Goal: Navigation & Orientation: Find specific page/section

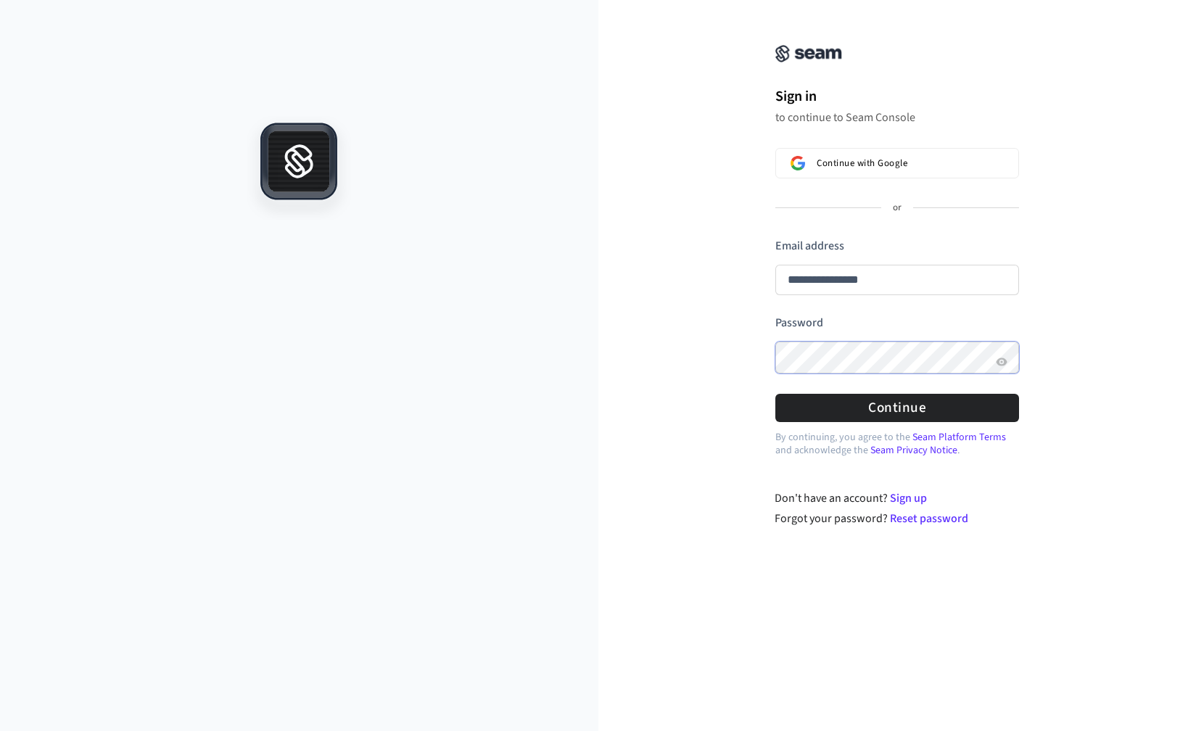
click at [775, 238] on button "submit" at bounding box center [775, 238] width 0 height 0
type input "**********"
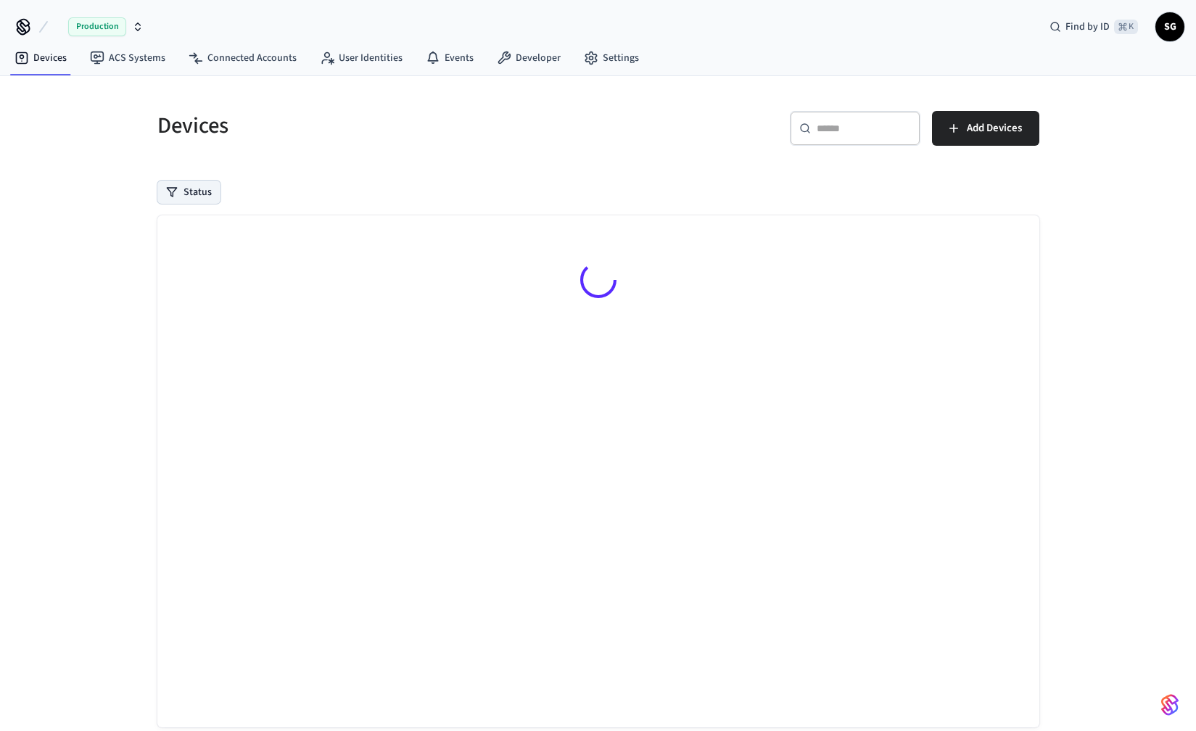
click at [193, 194] on button "Status" at bounding box center [188, 192] width 63 height 23
click at [51, 61] on link "Devices" at bounding box center [40, 58] width 75 height 26
click at [125, 59] on link "ACS Systems" at bounding box center [127, 58] width 99 height 26
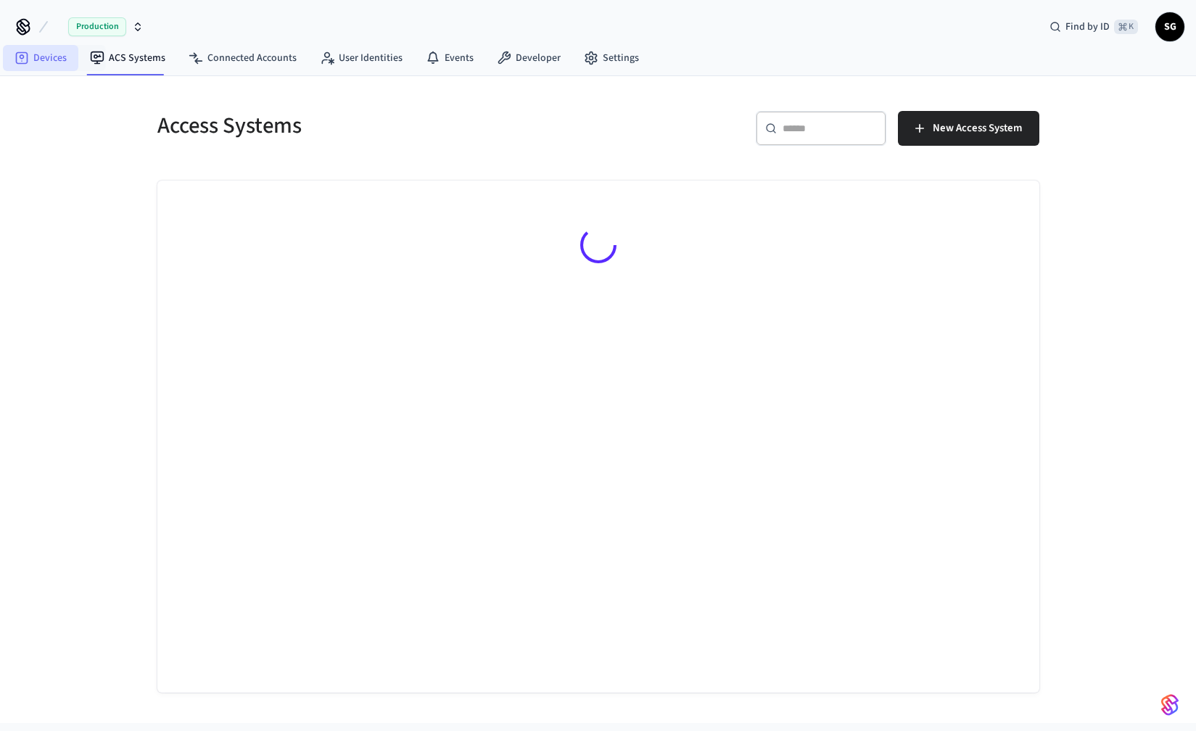
click at [46, 58] on link "Devices" at bounding box center [40, 58] width 75 height 26
click at [101, 34] on span "Production" at bounding box center [97, 26] width 58 height 19
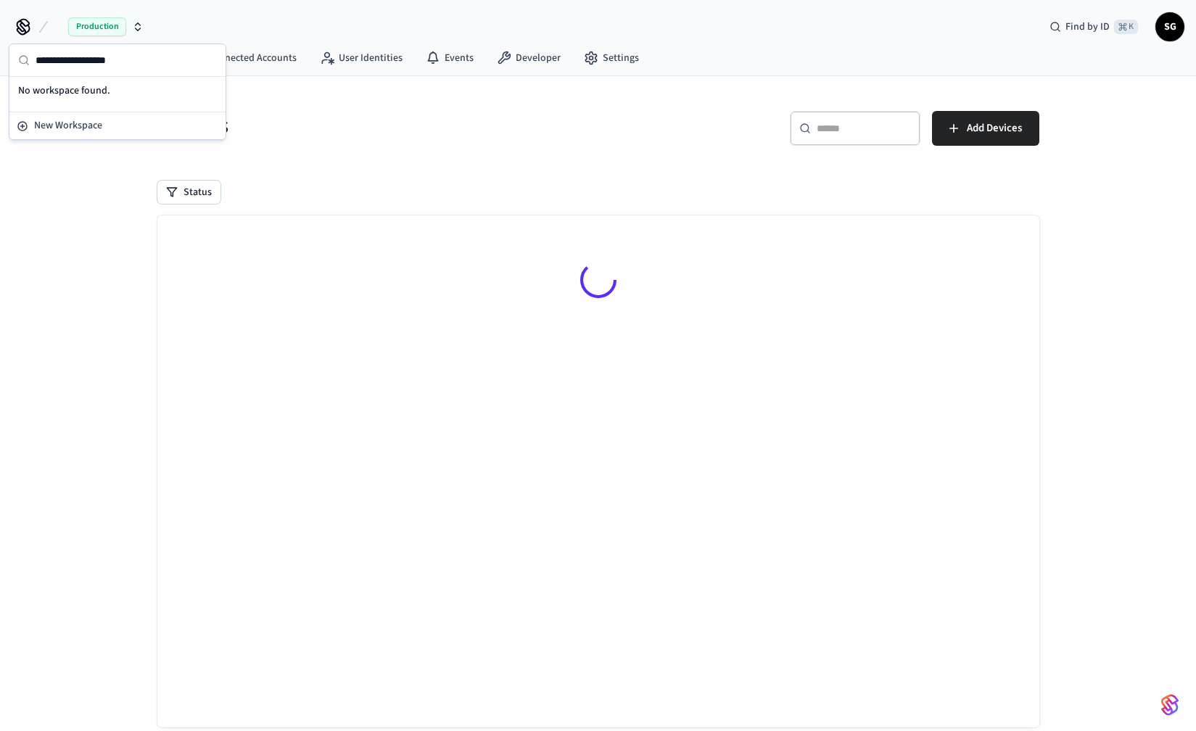
click at [101, 26] on span "Production" at bounding box center [97, 26] width 58 height 19
click at [136, 29] on icon "button" at bounding box center [138, 29] width 5 height 2
click at [7, 294] on div "Devices ​ ​ Add Devices Status Searching..." at bounding box center [598, 421] width 1196 height 690
click at [21, 28] on icon at bounding box center [23, 26] width 23 height 23
click at [197, 197] on button "Status" at bounding box center [188, 192] width 63 height 23
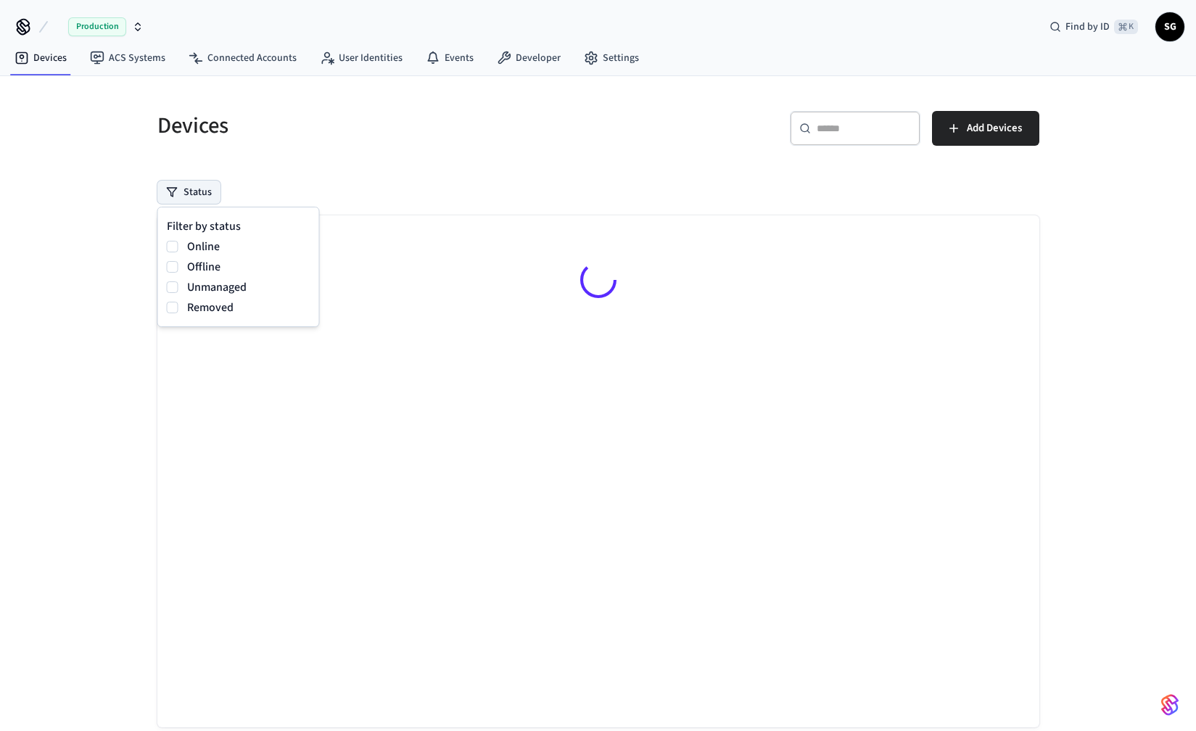
click at [197, 197] on button "Status" at bounding box center [188, 192] width 63 height 23
click at [512, 63] on link "Developer" at bounding box center [528, 58] width 87 height 26
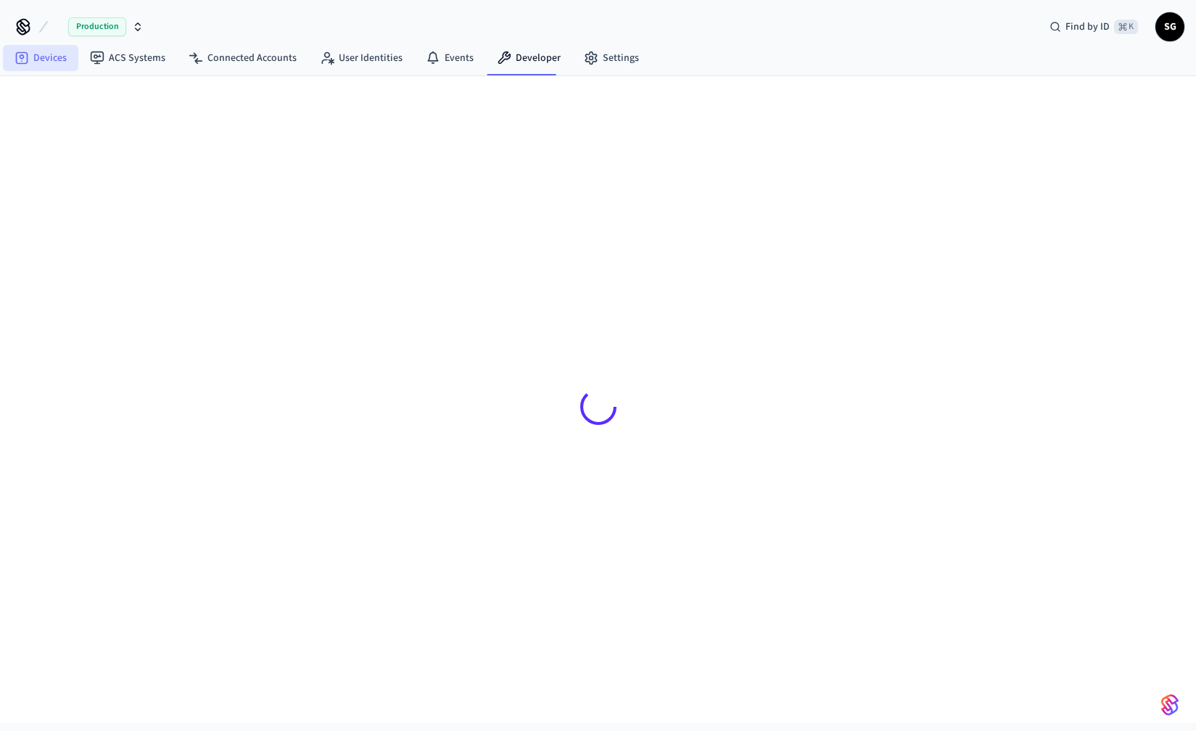
click at [51, 52] on link "Devices" at bounding box center [40, 58] width 75 height 26
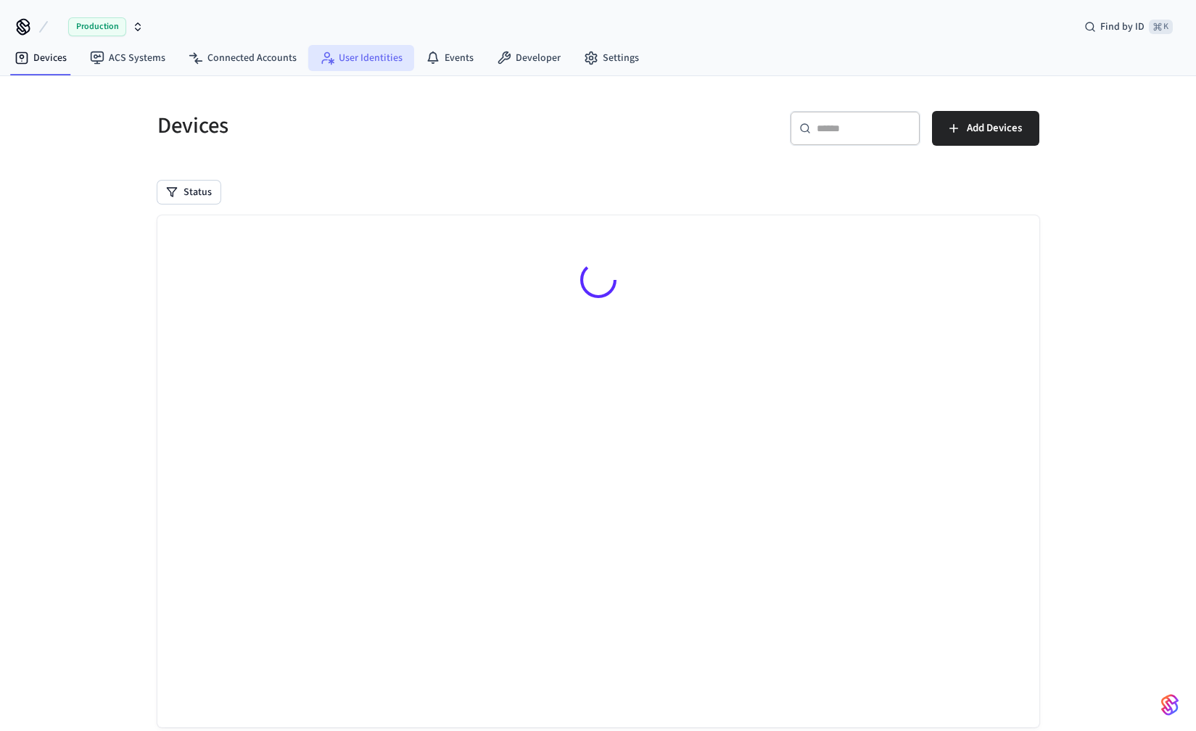
click at [382, 55] on link "User Identities" at bounding box center [361, 58] width 106 height 26
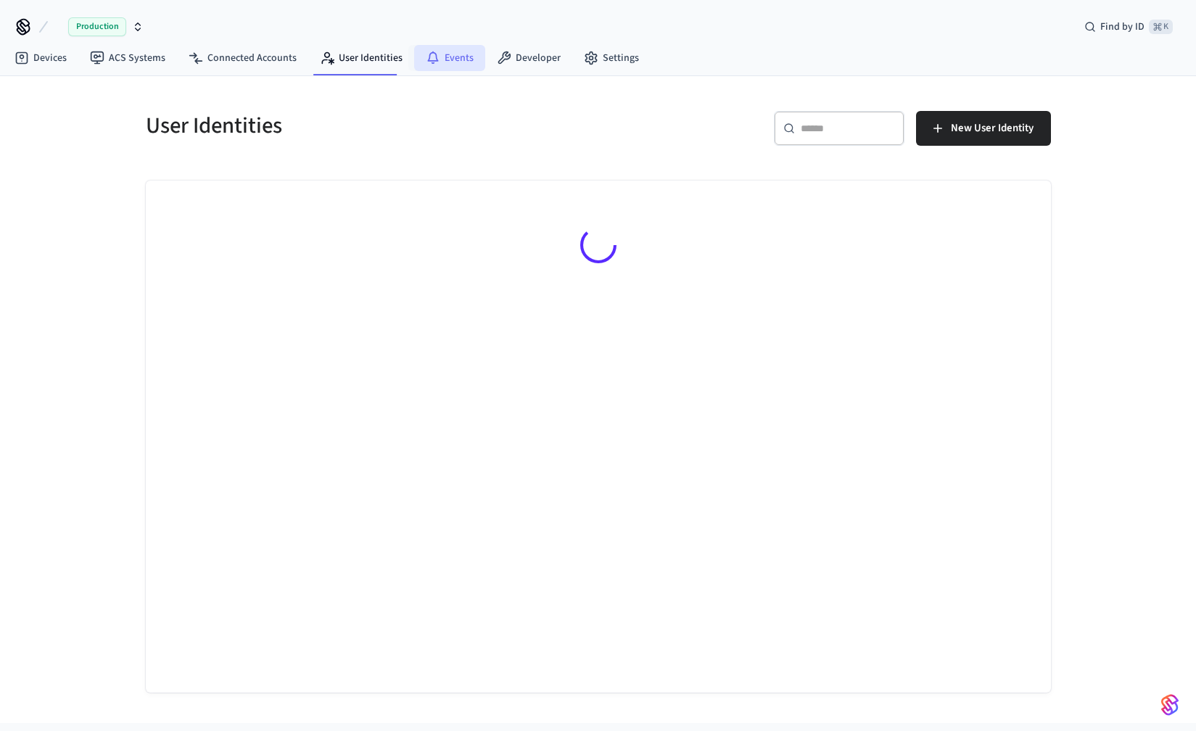
click at [460, 53] on link "Events" at bounding box center [449, 58] width 71 height 26
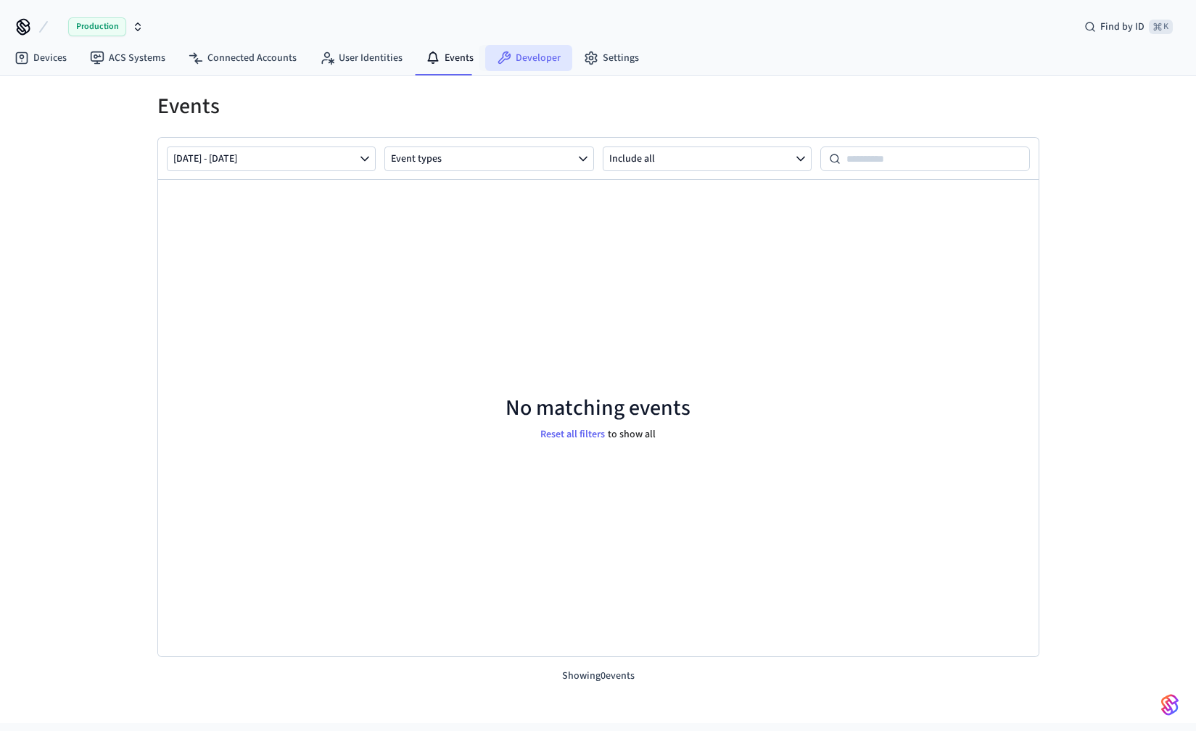
click at [520, 53] on link "Developer" at bounding box center [528, 58] width 87 height 26
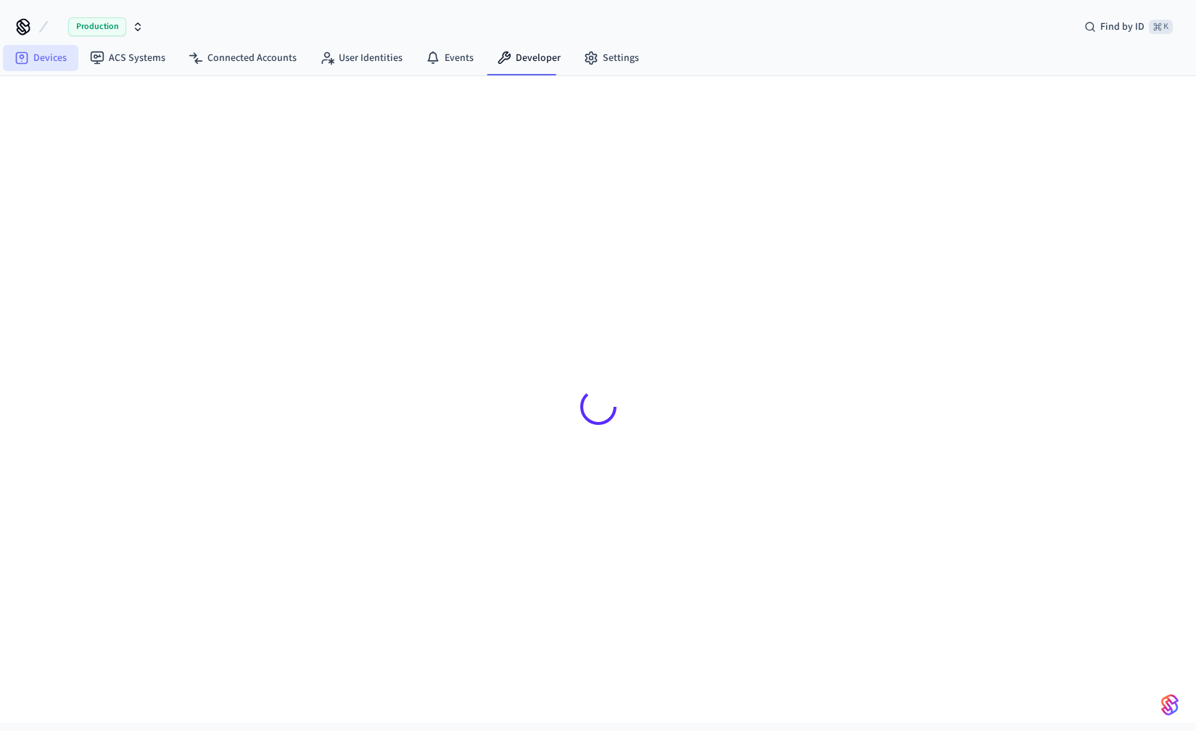
click at [54, 53] on link "Devices" at bounding box center [40, 58] width 75 height 26
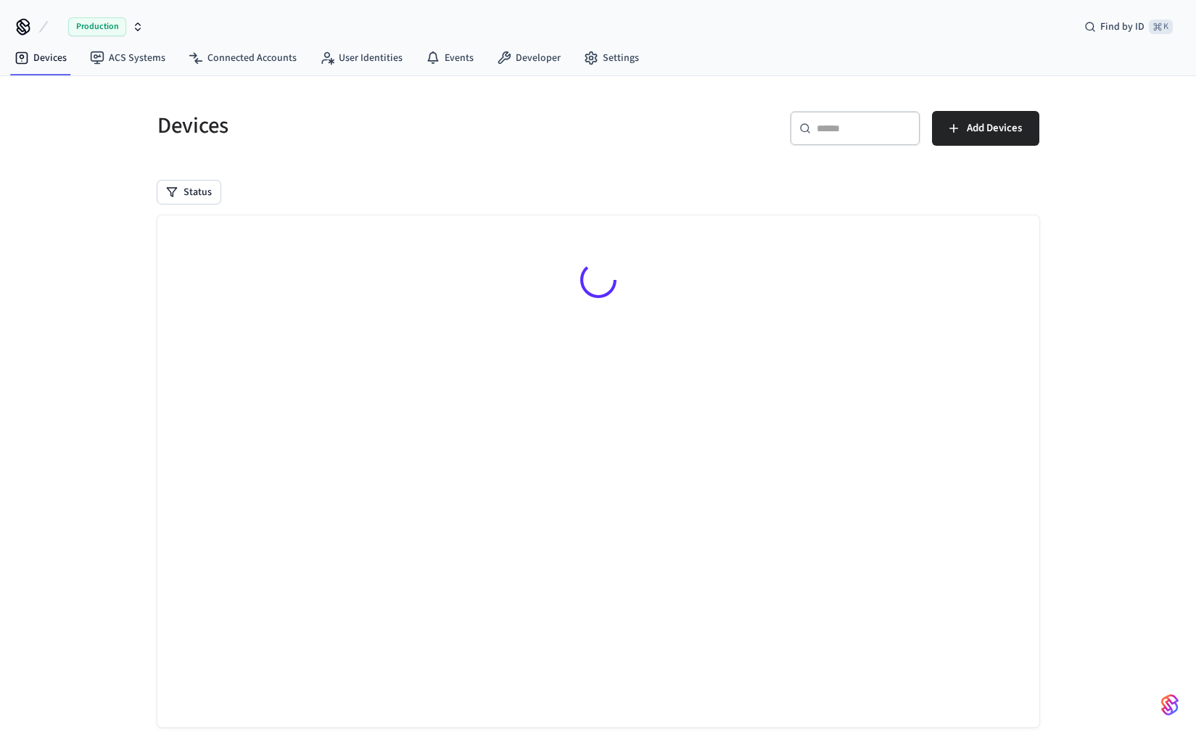
click at [24, 34] on icon at bounding box center [23, 29] width 12 height 9
click at [23, 28] on icon at bounding box center [23, 26] width 12 height 12
click at [89, 32] on span "Production" at bounding box center [97, 26] width 58 height 19
click at [111, 28] on span "Production" at bounding box center [97, 26] width 58 height 19
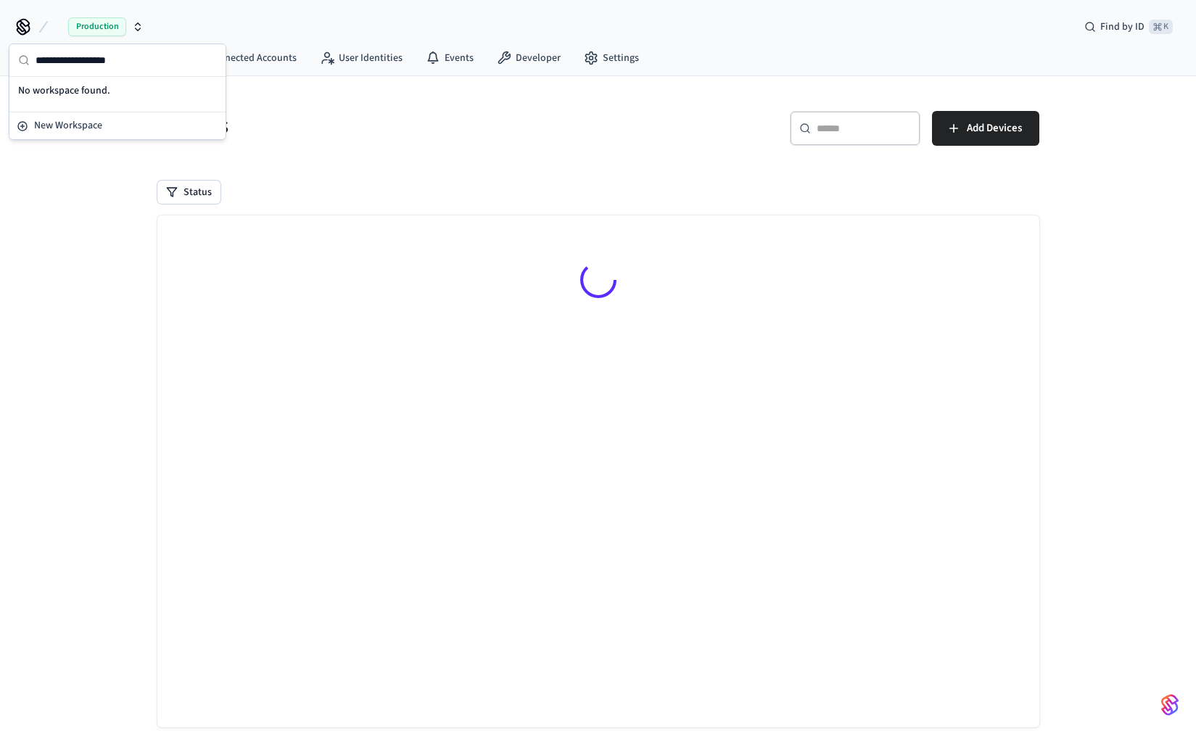
click at [111, 28] on span "Production" at bounding box center [97, 26] width 58 height 19
click at [138, 30] on icon "button" at bounding box center [138, 29] width 5 height 2
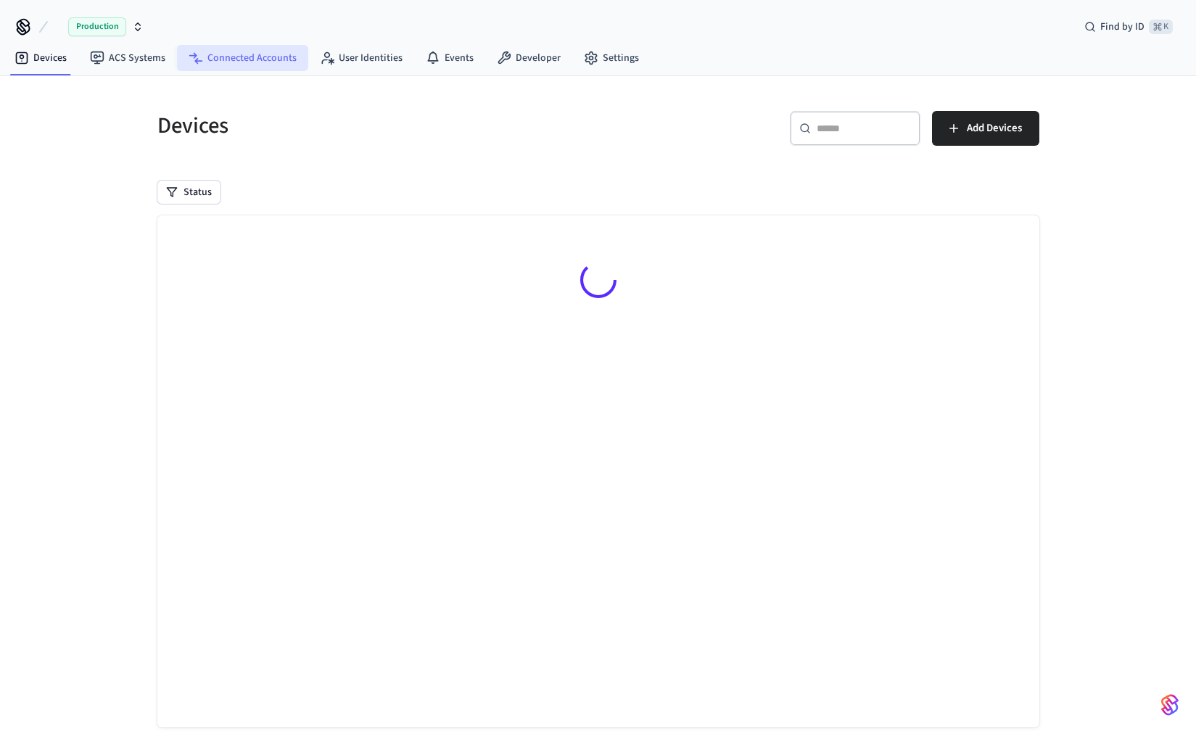
click at [278, 53] on link "Connected Accounts" at bounding box center [242, 58] width 131 height 26
click at [141, 62] on link "ACS Systems" at bounding box center [127, 58] width 99 height 26
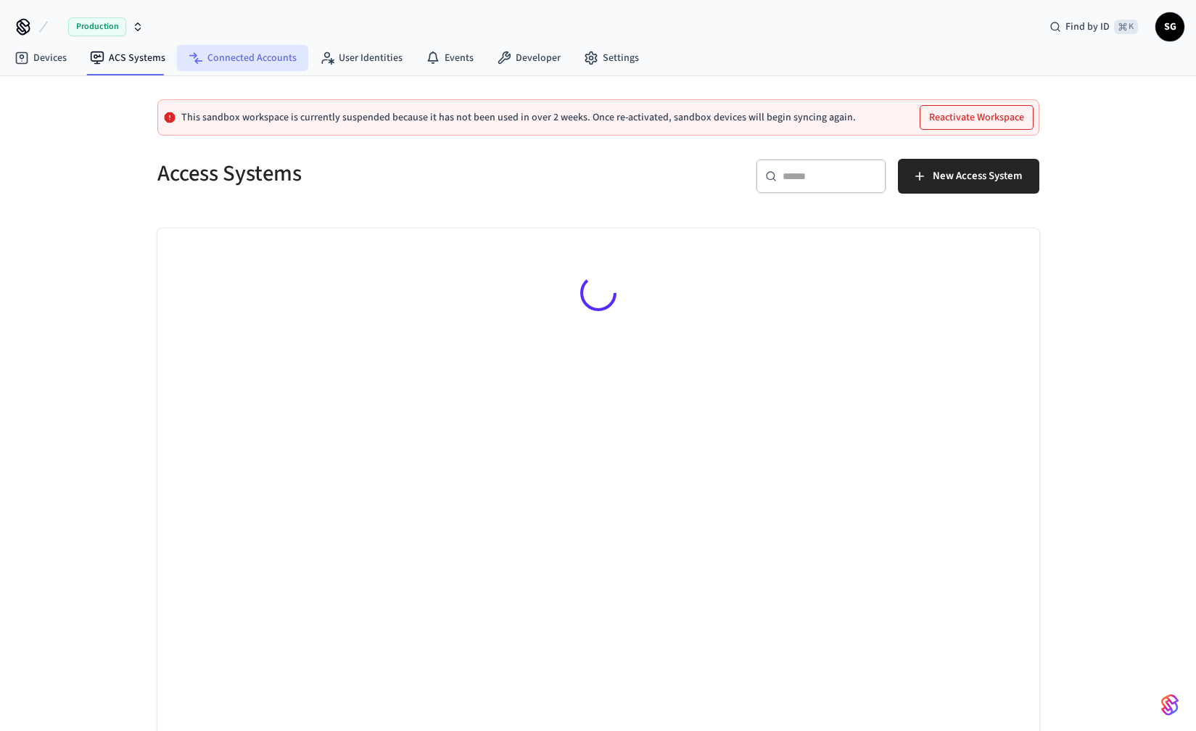
click at [217, 60] on link "Connected Accounts" at bounding box center [242, 58] width 131 height 26
click at [350, 52] on link "User Identities" at bounding box center [361, 58] width 106 height 26
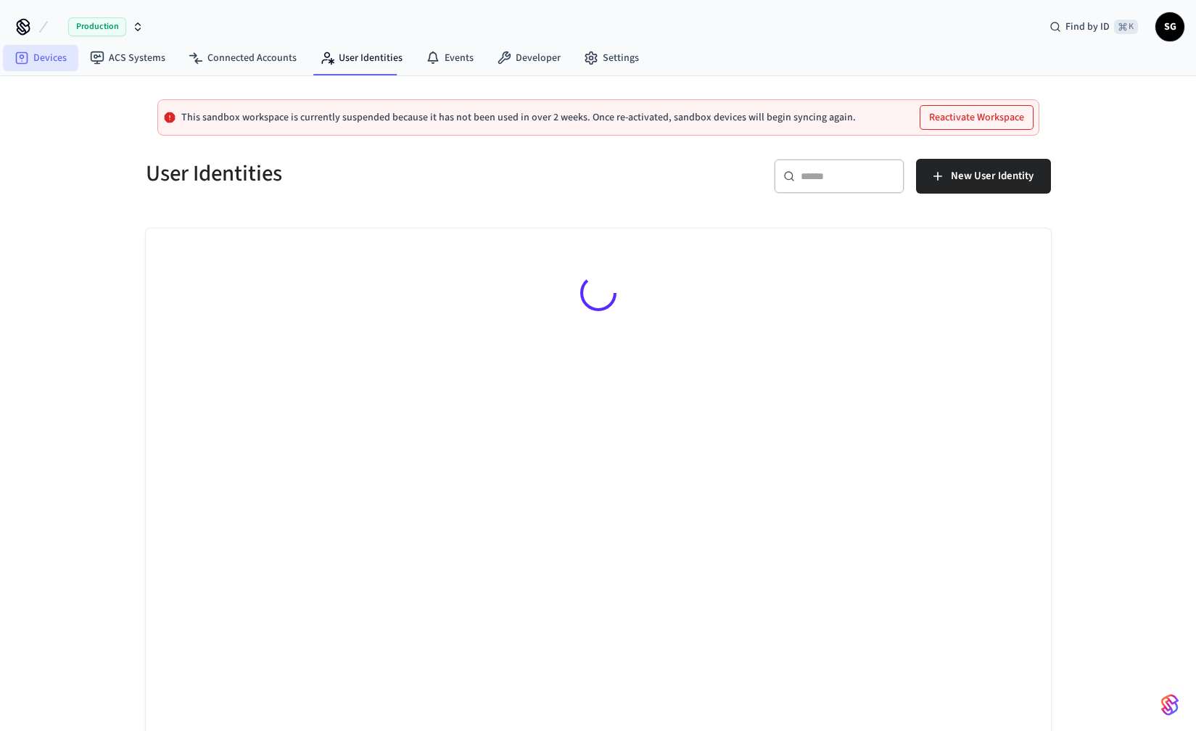
click at [48, 54] on link "Devices" at bounding box center [40, 58] width 75 height 26
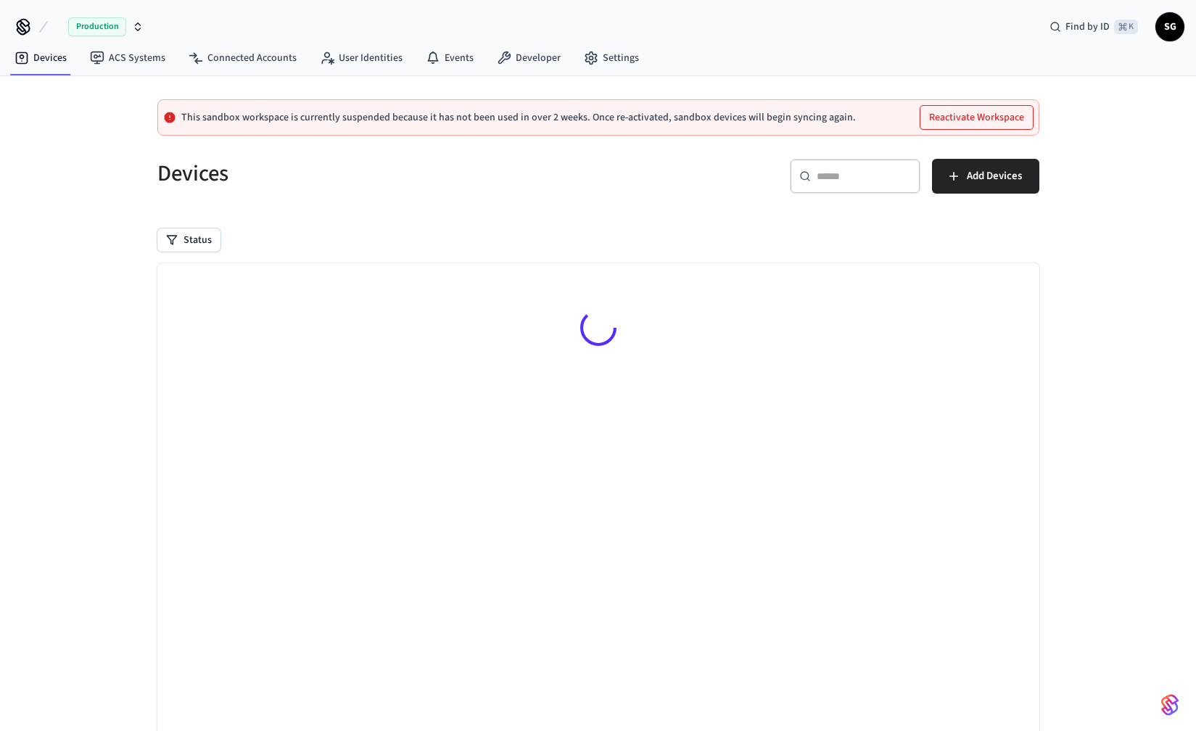
click at [107, 30] on span "Production" at bounding box center [97, 26] width 58 height 19
click at [136, 29] on icon "button" at bounding box center [138, 29] width 5 height 2
click at [24, 30] on icon at bounding box center [23, 26] width 12 height 12
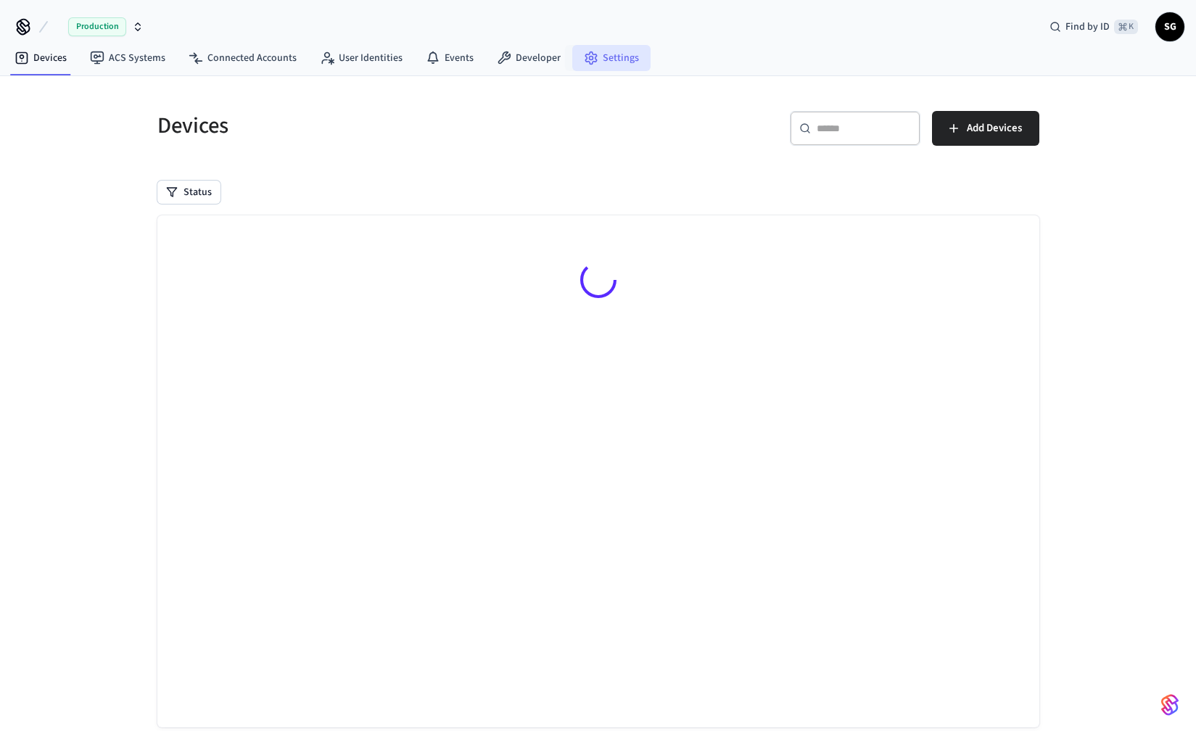
click at [591, 51] on link "Settings" at bounding box center [611, 58] width 78 height 26
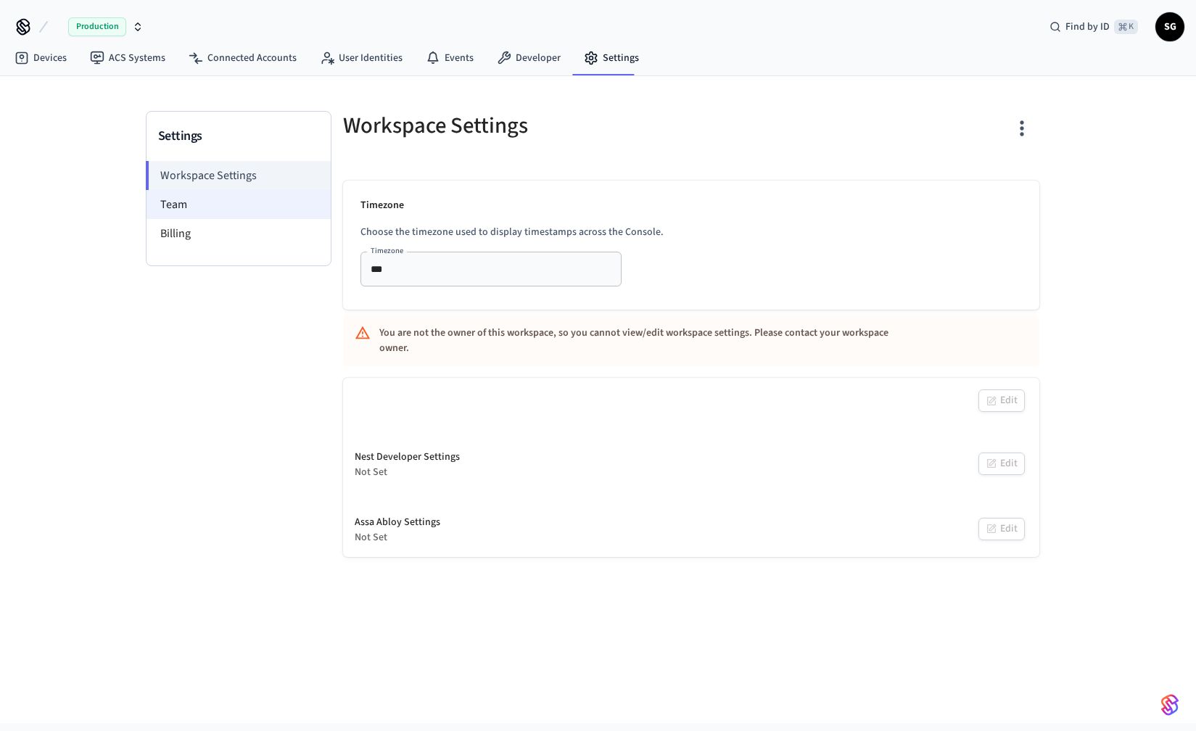
click at [209, 210] on li "Team" at bounding box center [238, 204] width 184 height 29
click at [193, 236] on li "Billing" at bounding box center [238, 233] width 184 height 29
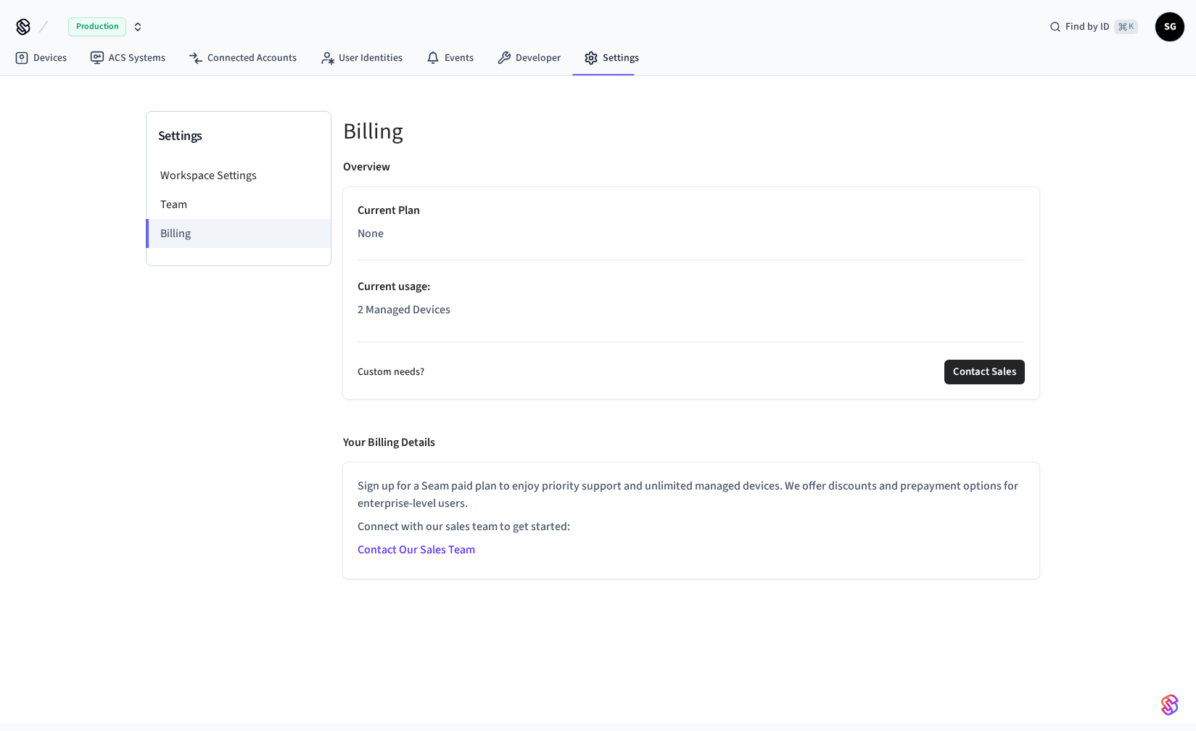
click at [421, 310] on p "2 Managed Devices" at bounding box center [690, 309] width 667 height 17
click at [242, 176] on li "Workspace Settings" at bounding box center [238, 175] width 184 height 29
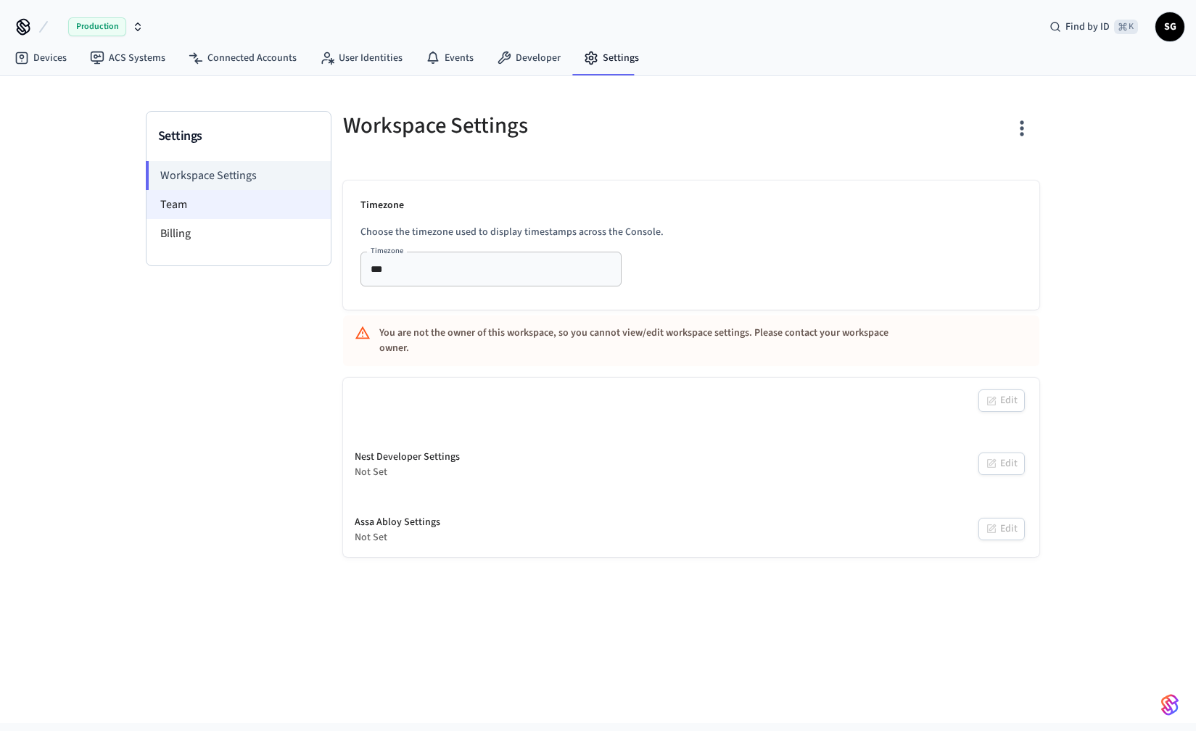
click at [233, 203] on li "Team" at bounding box center [238, 204] width 184 height 29
click at [231, 173] on li "Workspace Settings" at bounding box center [238, 175] width 185 height 29
click at [228, 199] on li "Team" at bounding box center [238, 204] width 184 height 29
click at [231, 172] on li "Workspace Settings" at bounding box center [238, 175] width 185 height 29
click at [231, 208] on li "Team" at bounding box center [238, 204] width 184 height 29
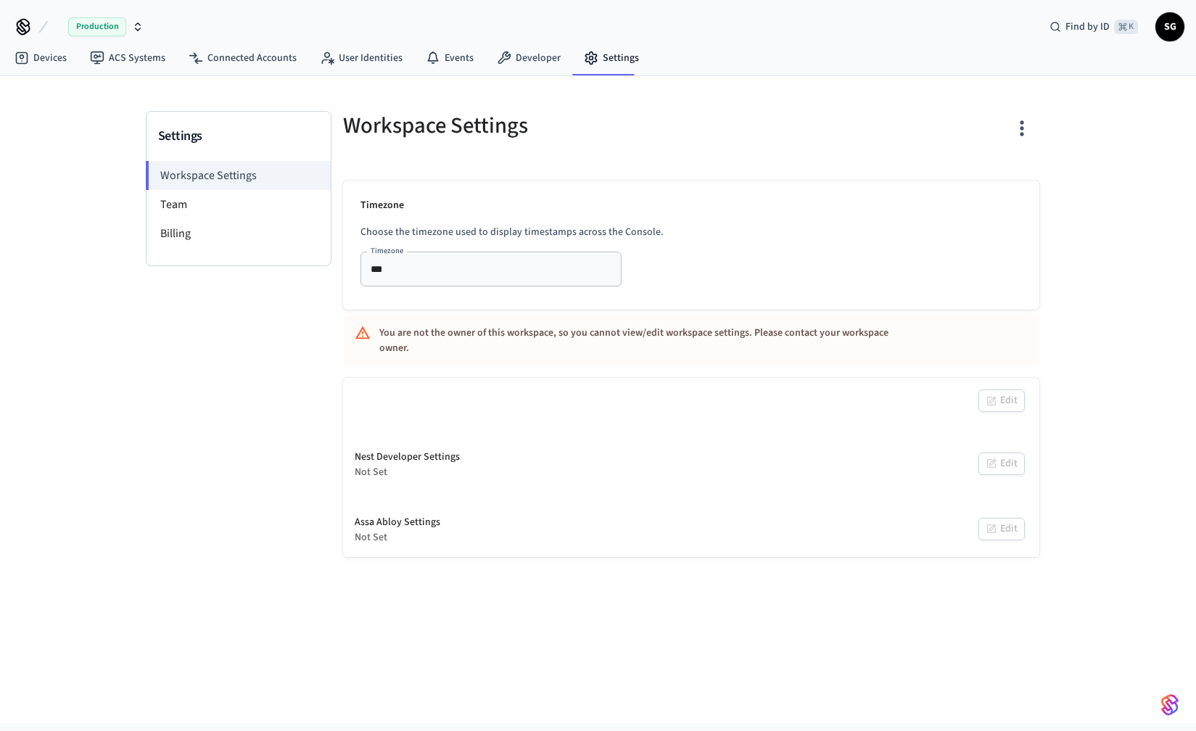
click at [229, 254] on div "Workspace Settings Team Billing" at bounding box center [238, 213] width 184 height 104
click at [229, 243] on li "Billing" at bounding box center [238, 233] width 184 height 29
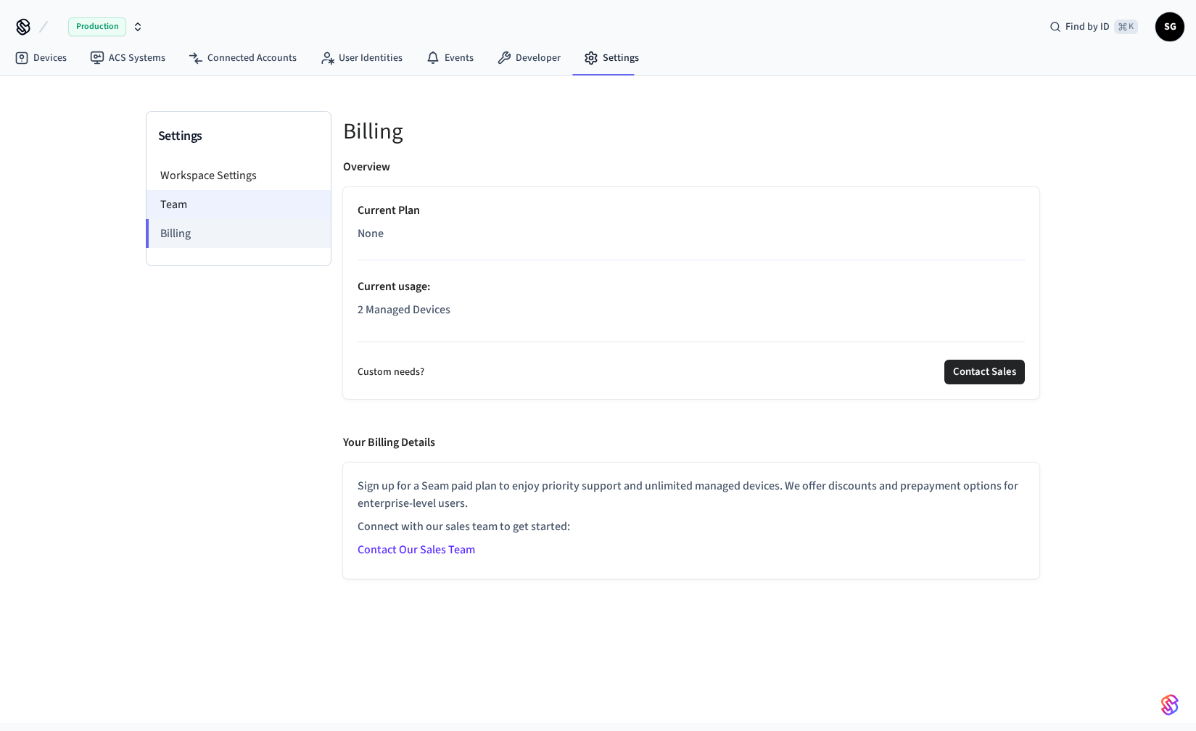
click at [226, 212] on li "Team" at bounding box center [238, 204] width 184 height 29
click at [182, 203] on li "Team" at bounding box center [238, 204] width 184 height 29
click at [180, 178] on li "Workspace Settings" at bounding box center [238, 175] width 184 height 29
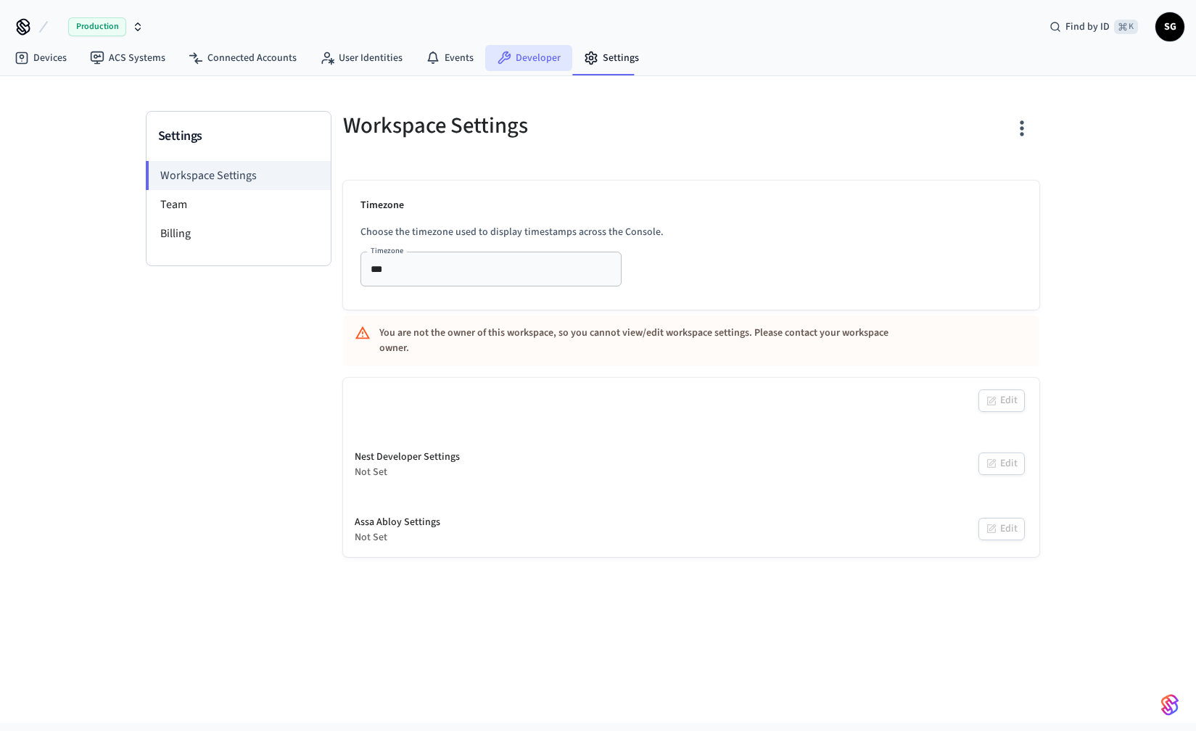
click at [529, 59] on link "Developer" at bounding box center [528, 58] width 87 height 26
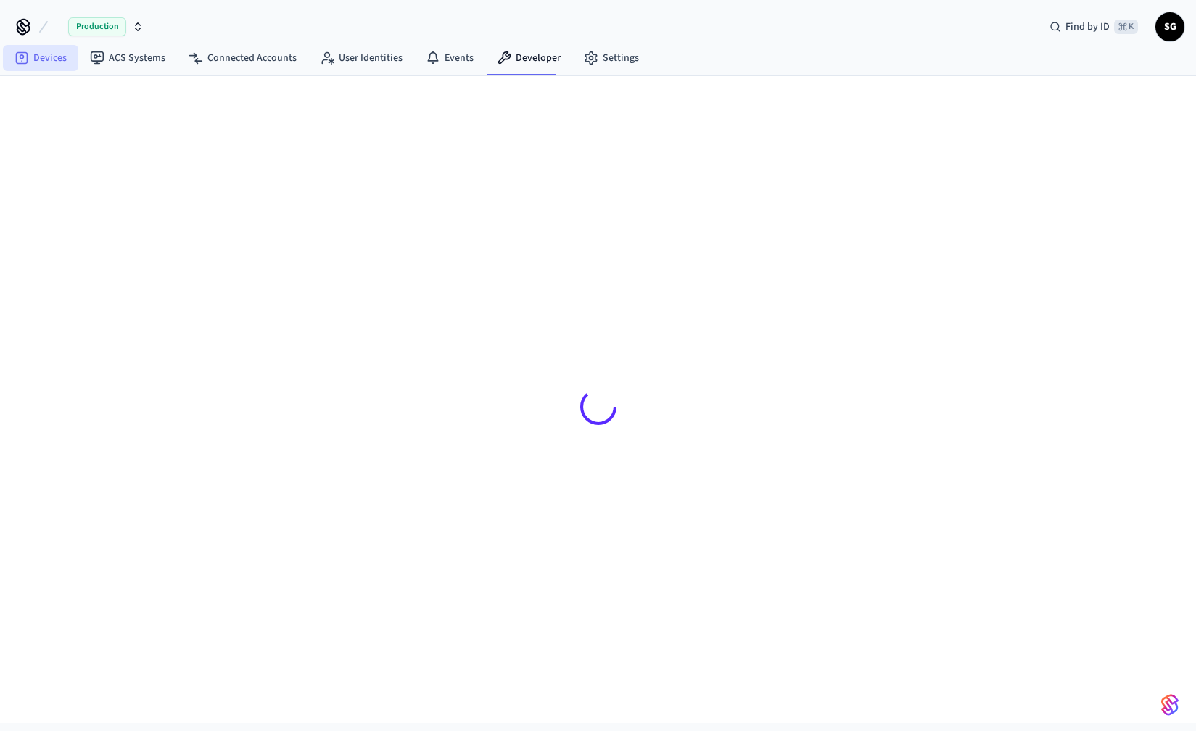
click at [38, 56] on link "Devices" at bounding box center [40, 58] width 75 height 26
